Goal: Communication & Community: Answer question/provide support

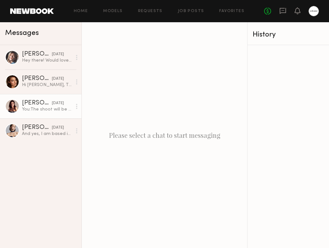
click at [52, 103] on div "[DATE]" at bounding box center [58, 104] width 12 height 6
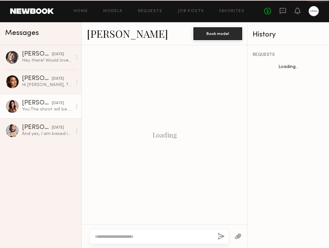
scroll to position [428, 0]
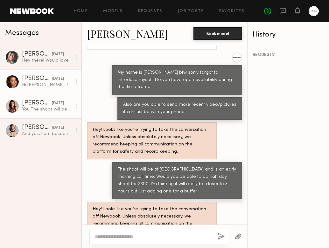
click at [41, 75] on link "[PERSON_NAME] [DATE] Hi [PERSON_NAME], Thank you so much for reaching out to me…" at bounding box center [40, 82] width 81 height 24
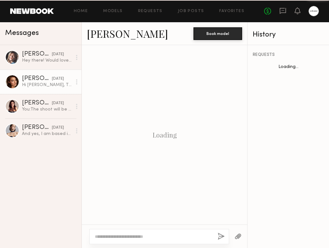
scroll to position [296, 0]
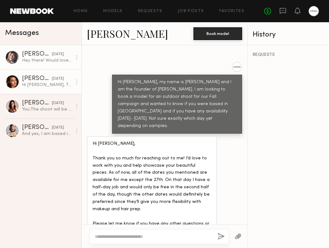
click at [39, 57] on div "[PERSON_NAME]" at bounding box center [37, 54] width 30 height 6
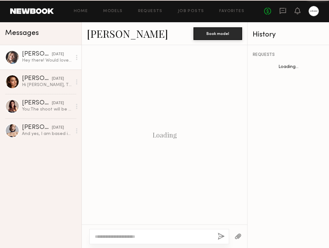
scroll to position [289, 0]
